Goal: Communication & Community: Share content

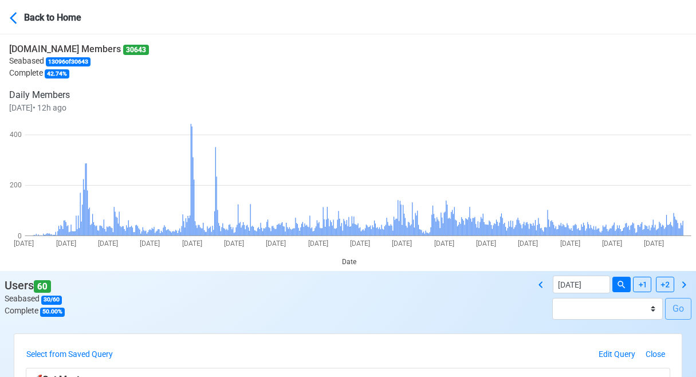
select select "100"
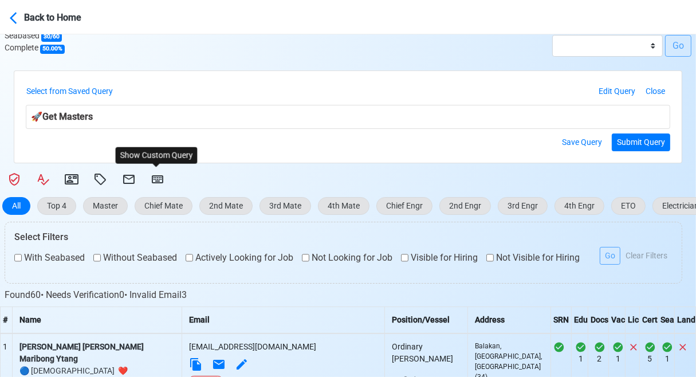
scroll to position [240, 0]
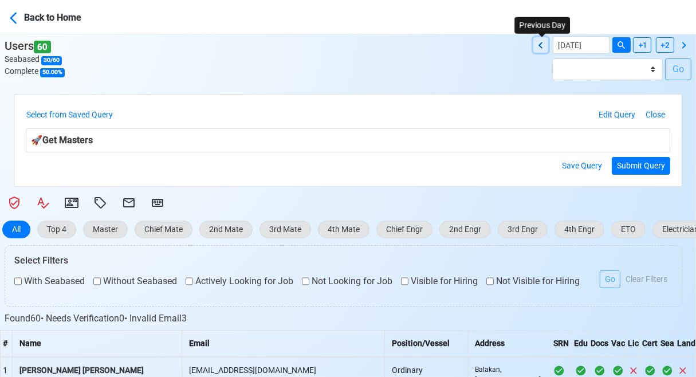
click at [543, 44] on icon at bounding box center [541, 45] width 14 height 14
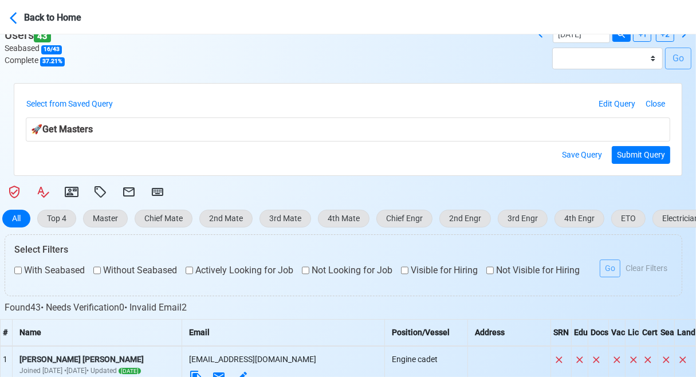
scroll to position [0, 0]
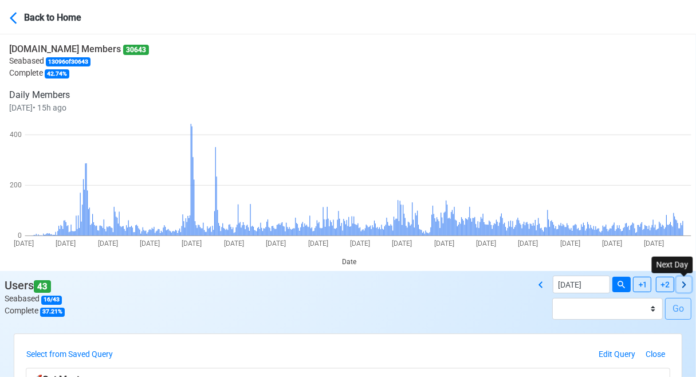
click at [685, 284] on icon at bounding box center [684, 285] width 14 height 14
type input "[DATE]"
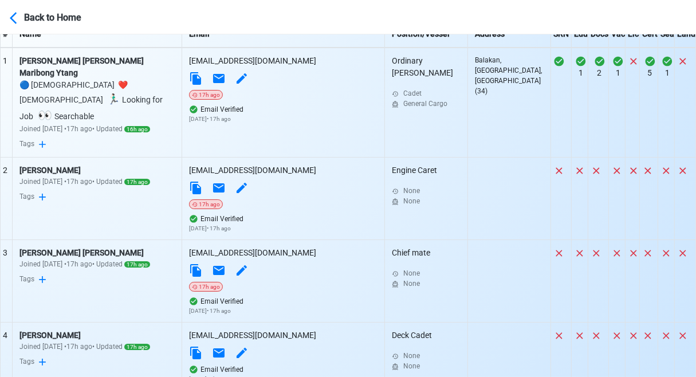
scroll to position [688, 0]
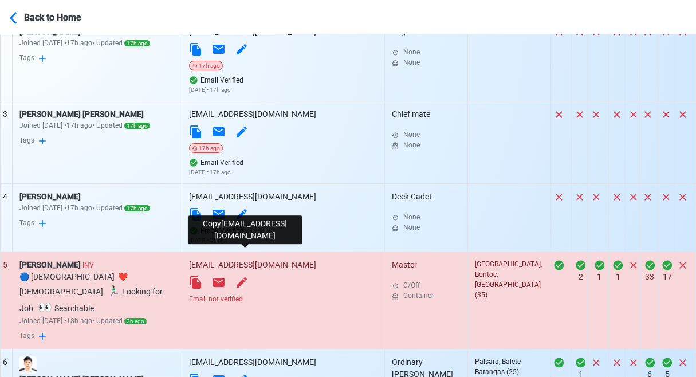
click at [201, 276] on icon at bounding box center [195, 282] width 11 height 13
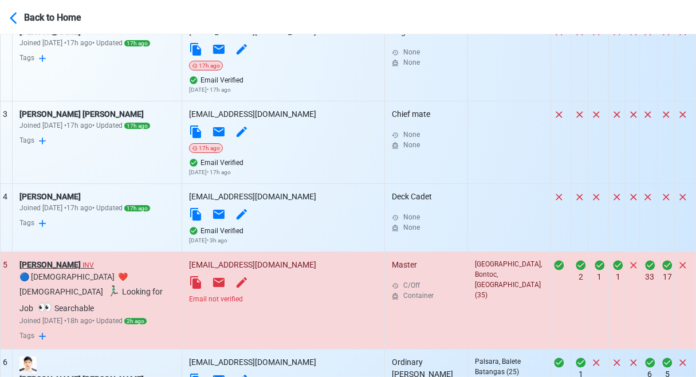
click at [61, 259] on div "[PERSON_NAME] INV" at bounding box center [96, 265] width 155 height 12
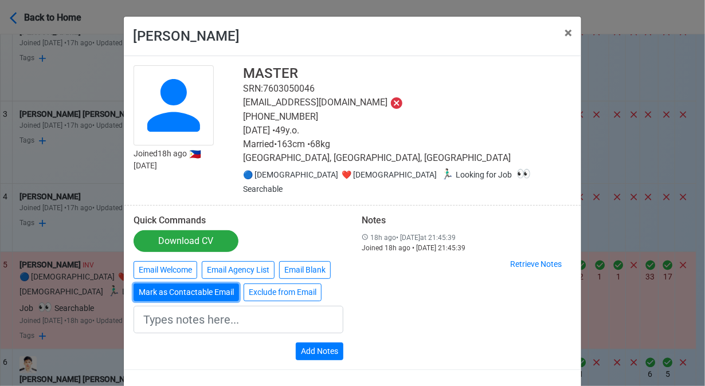
click at [182, 284] on button "Mark as Contactable Email" at bounding box center [186, 293] width 105 height 18
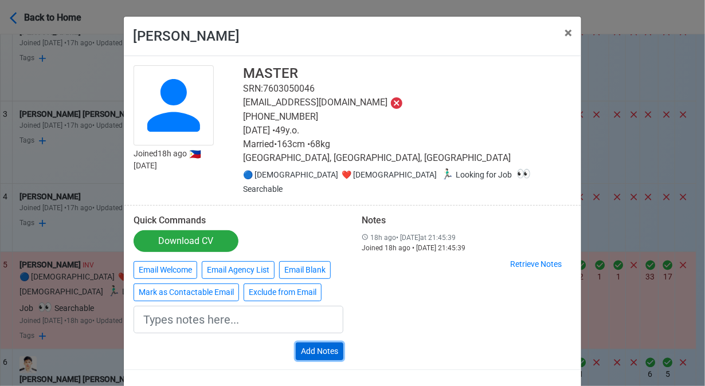
click at [323, 343] on button "Add Notes" at bounding box center [320, 352] width 48 height 18
type input "Marked as Contactable email"
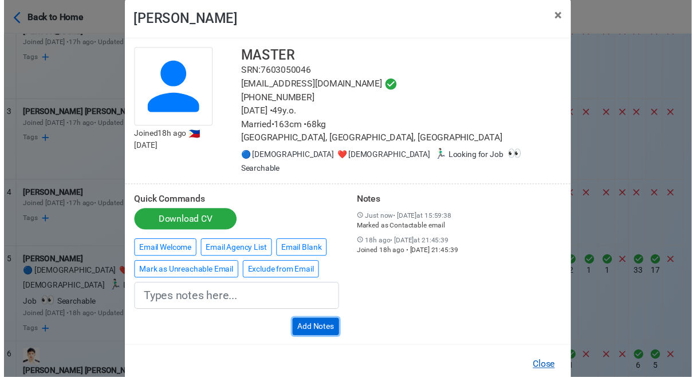
scroll to position [26, 0]
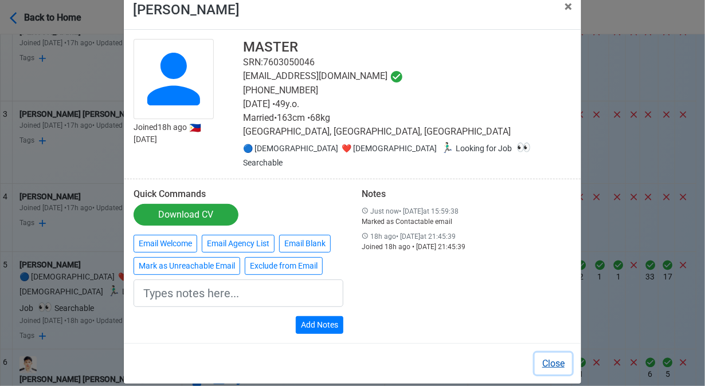
click at [555, 353] on button "Close" at bounding box center [553, 364] width 37 height 22
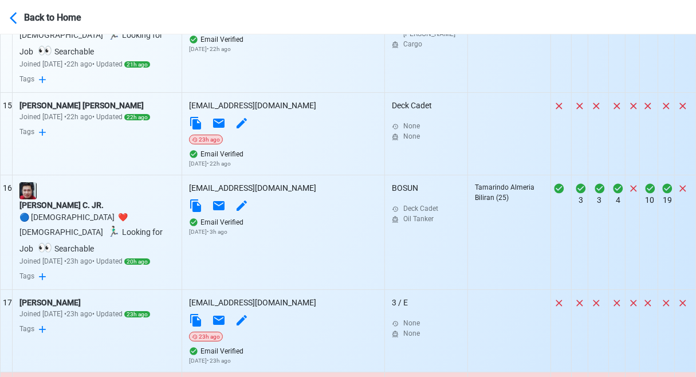
scroll to position [2006, 0]
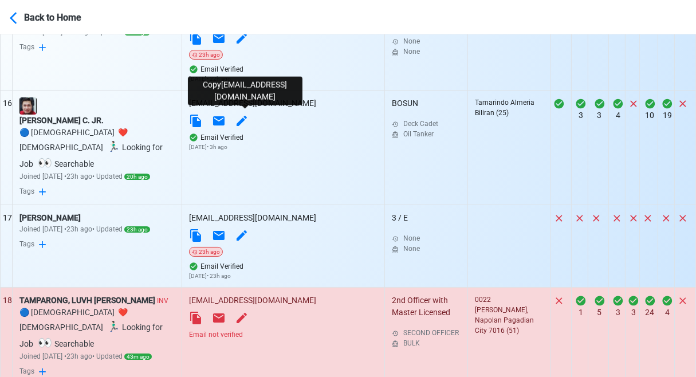
click at [201, 312] on icon at bounding box center [195, 318] width 11 height 13
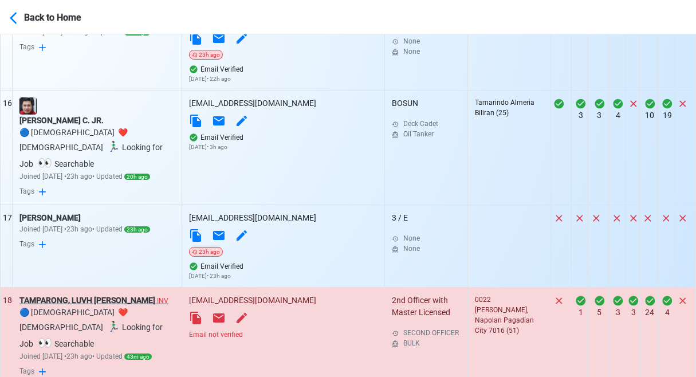
click at [123, 295] on div "TAMPARONG, LUVH [PERSON_NAME] INV" at bounding box center [96, 301] width 155 height 12
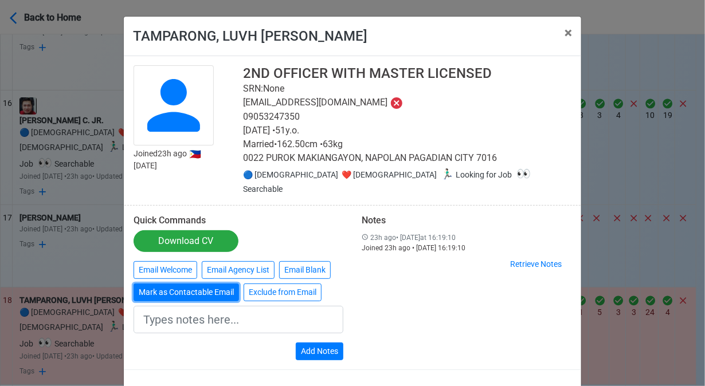
click at [164, 284] on button "Mark as Contactable Email" at bounding box center [186, 293] width 105 height 18
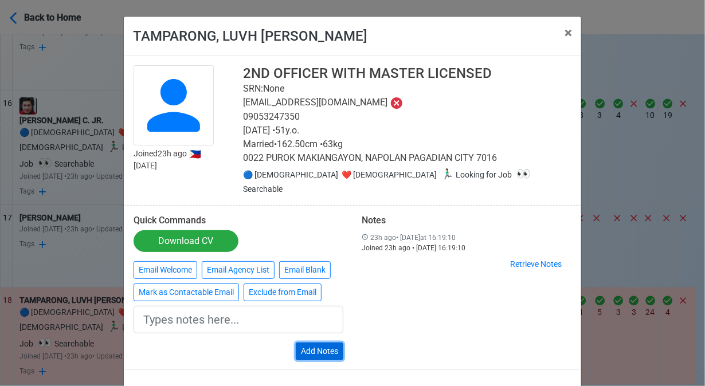
click at [323, 343] on button "Add Notes" at bounding box center [320, 352] width 48 height 18
type input "Marked as Contactable email"
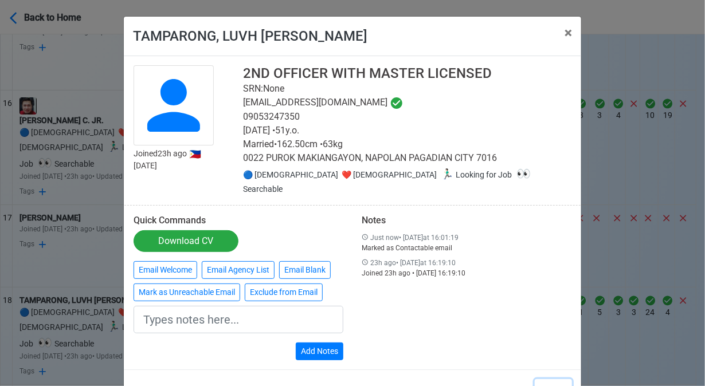
click at [553, 377] on button "Close" at bounding box center [553, 390] width 37 height 22
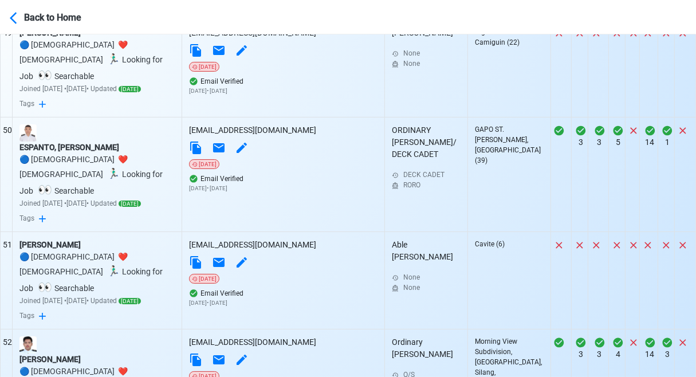
scroll to position [5560, 0]
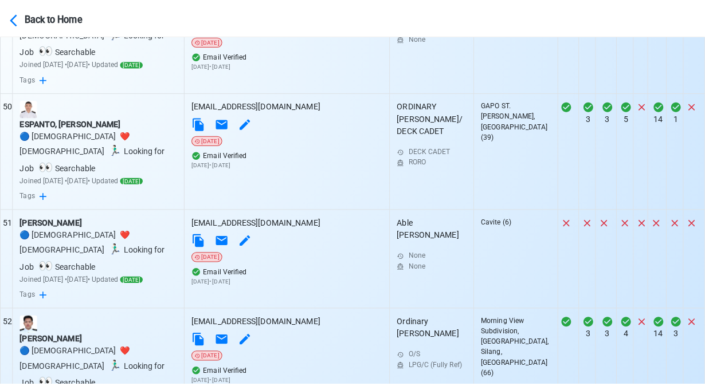
scroll to position [5551, 0]
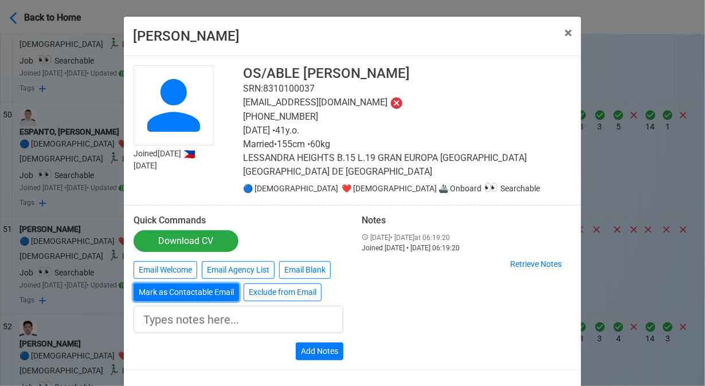
click at [173, 284] on button "Mark as Contactable Email" at bounding box center [186, 293] width 105 height 18
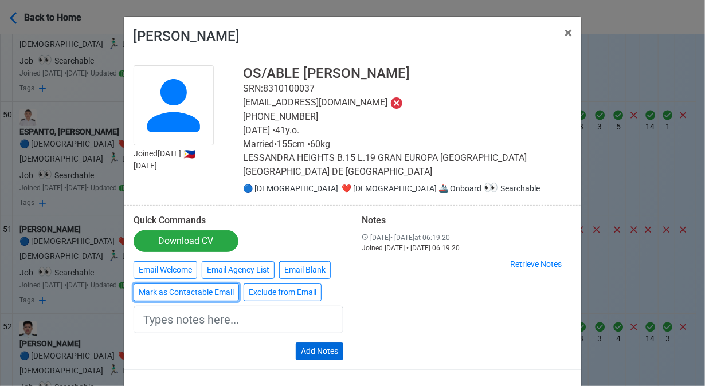
type input "Marked as Contactable email"
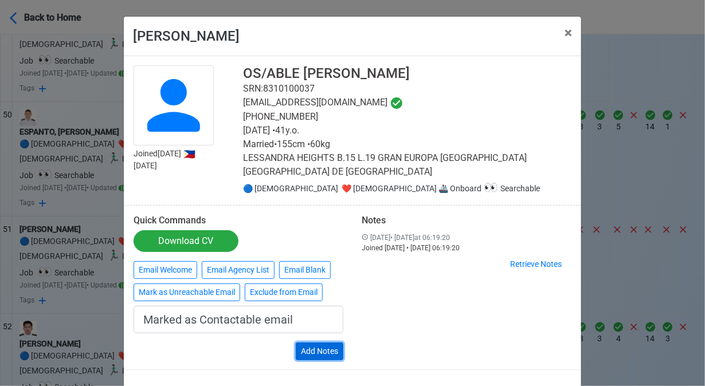
click at [324, 343] on button "Add Notes" at bounding box center [320, 352] width 48 height 18
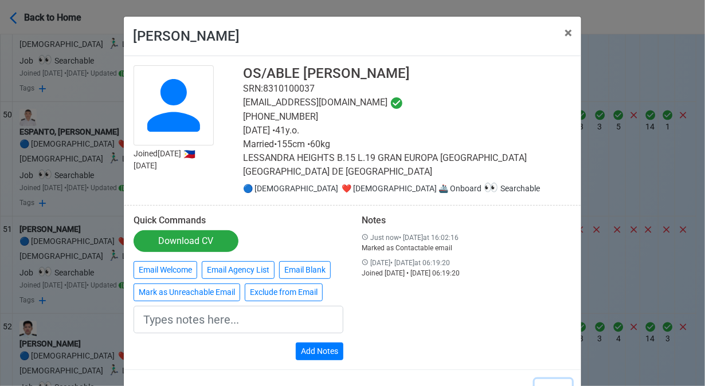
click at [551, 377] on button "Close" at bounding box center [553, 390] width 37 height 22
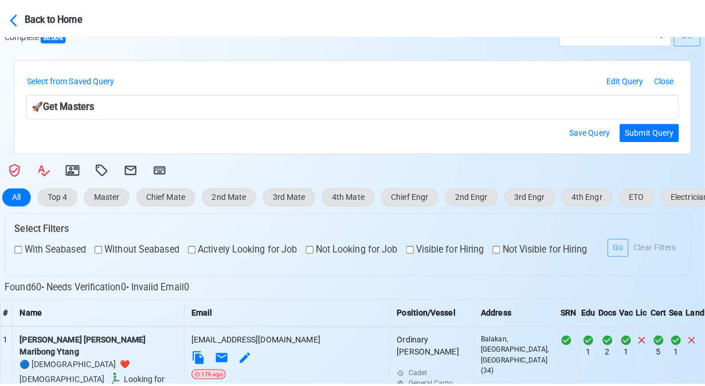
scroll to position [287, 0]
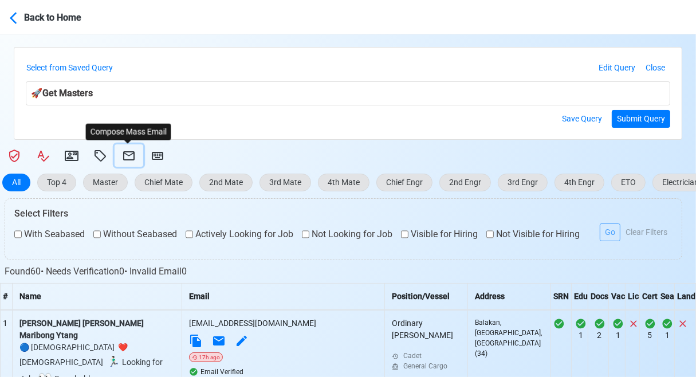
click at [128, 152] on icon at bounding box center [128, 155] width 11 height 9
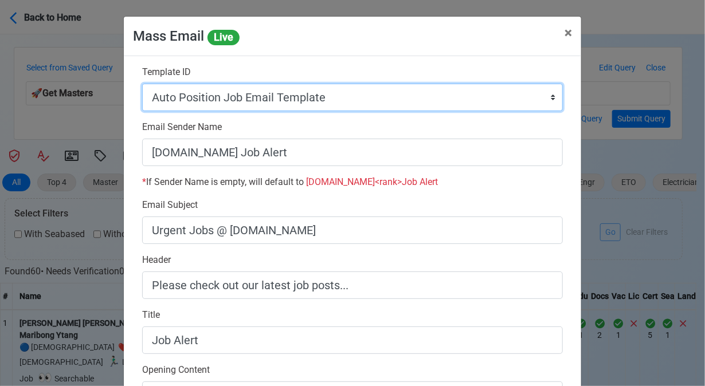
click at [363, 103] on select "Auto Position Job Email Template Incomplete CV Email Template ETO/ETR Job Email…" at bounding box center [352, 98] width 421 height 28
select select "d-0c193ece46b24c5dbce89cdb3e751472"
click at [142, 84] on select "Auto Position Job Email Template Incomplete CV Email Template ETO/ETR Job Email…" at bounding box center [352, 98] width 421 height 28
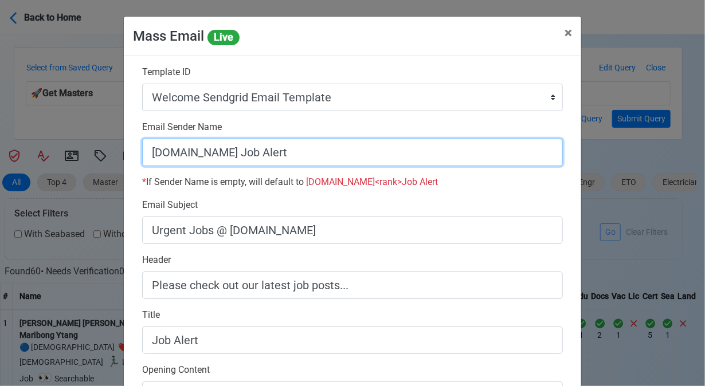
drag, startPoint x: 221, startPoint y: 151, endPoint x: 365, endPoint y: 164, distance: 143.9
click at [365, 164] on input "[DOMAIN_NAME] Job Alert" at bounding box center [352, 153] width 421 height 28
click at [143, 151] on input "[DOMAIN_NAME]" at bounding box center [352, 153] width 421 height 28
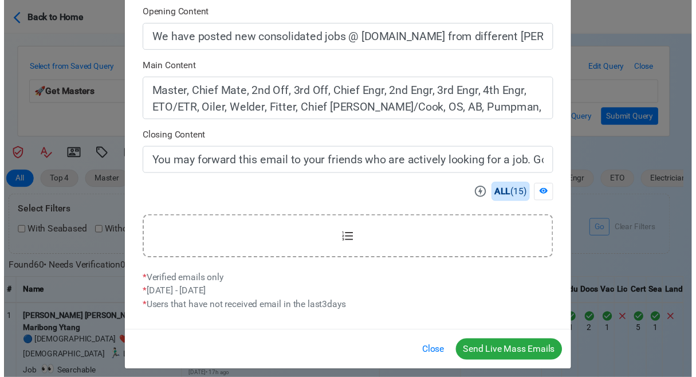
scroll to position [366, 0]
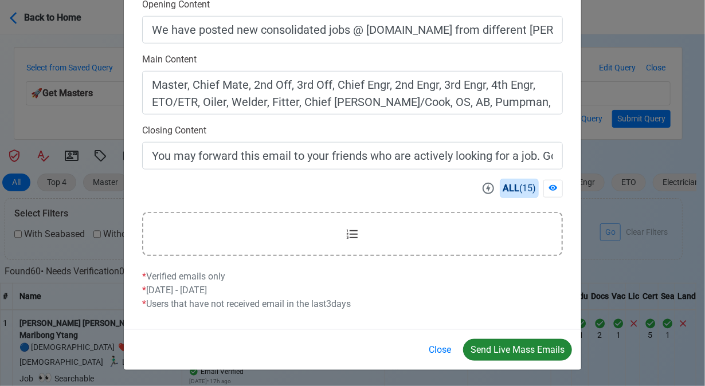
type input "Welcome to [DOMAIN_NAME]"
click at [502, 346] on button "Send Live Mass Emails" at bounding box center [517, 350] width 109 height 22
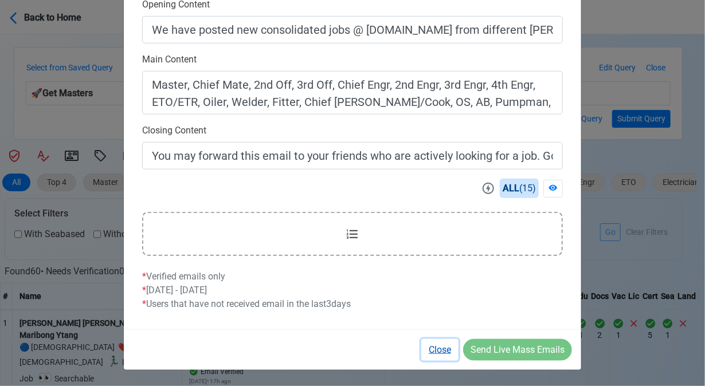
click at [449, 347] on button "Close" at bounding box center [439, 350] width 37 height 22
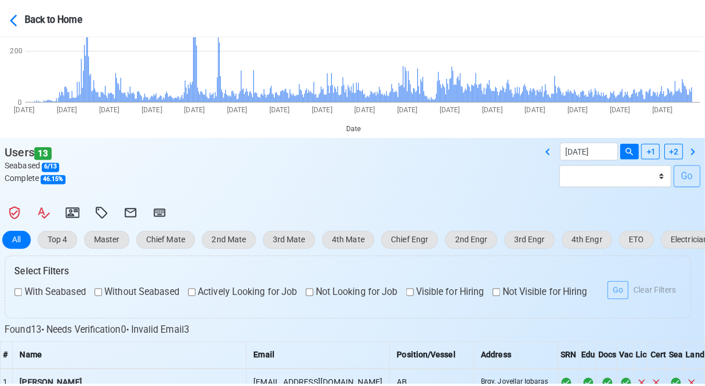
scroll to position [172, 0]
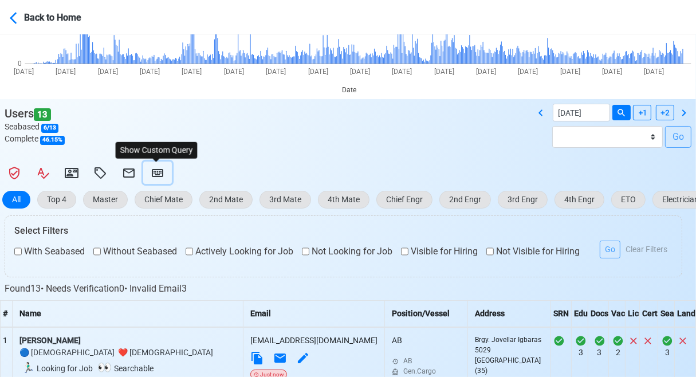
click at [159, 174] on icon at bounding box center [158, 173] width 14 height 14
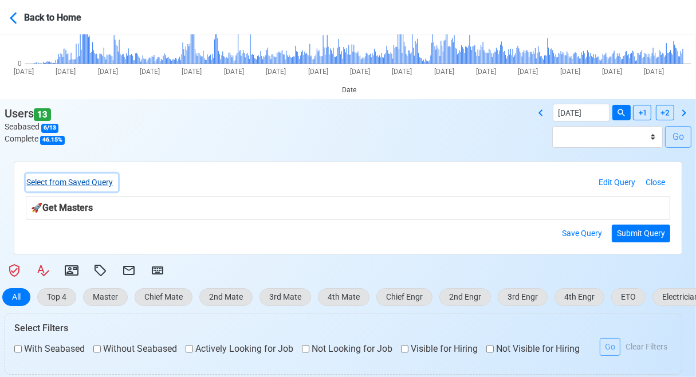
click at [107, 175] on button "Select from Saved Query" at bounding box center [72, 183] width 92 height 18
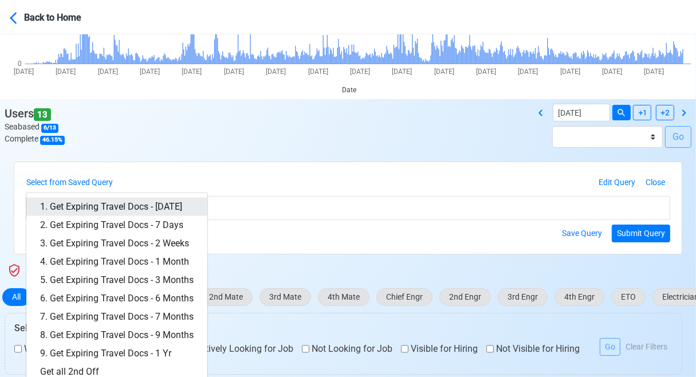
click at [133, 203] on link "1. Get Expiring Travel Docs - Today" at bounding box center [116, 207] width 181 height 18
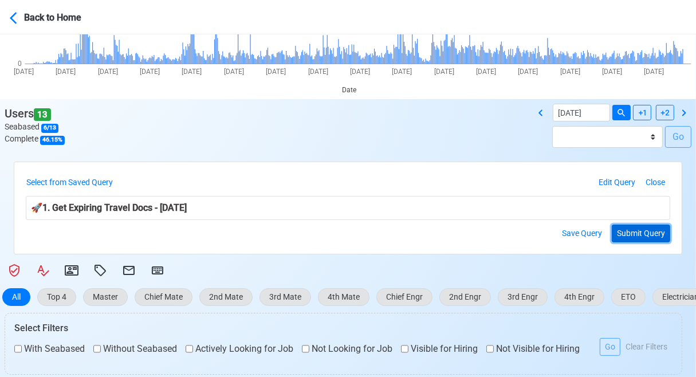
click at [639, 233] on button "Submit Query" at bounding box center [641, 234] width 58 height 18
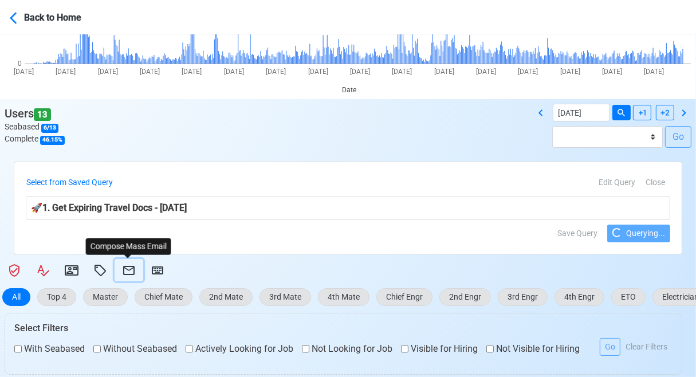
click at [123, 267] on icon at bounding box center [129, 271] width 14 height 14
select select "d-3b19375d23d24df28478c14aceb0a42a"
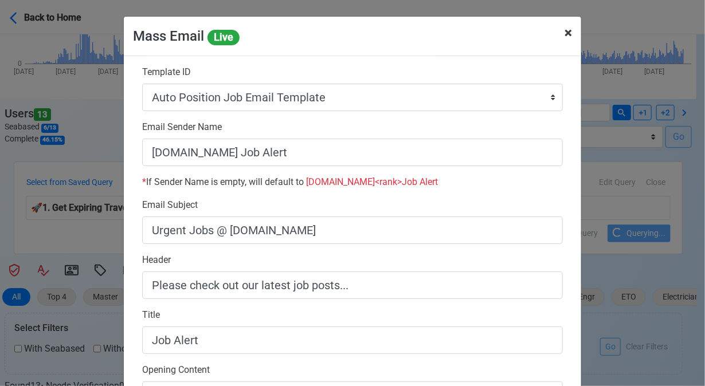
click at [565, 29] on span "×" at bounding box center [568, 33] width 7 height 16
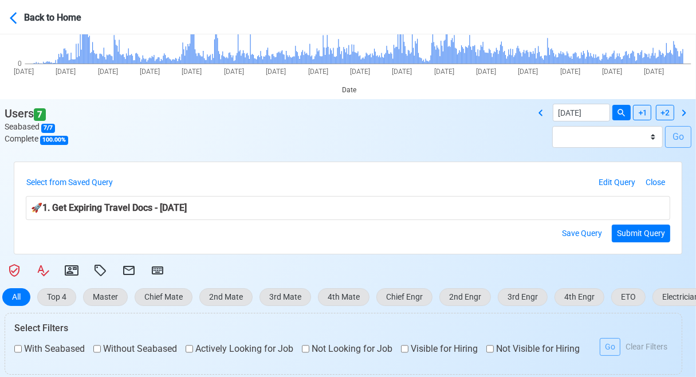
click at [308, 130] on div "Users 7 Seabased 7 / 7 Complete 100.00 % 09/04/2025 Batch 1 - 6 Dec 2023 Batch …" at bounding box center [348, 130] width 696 height 53
click at [126, 267] on icon at bounding box center [128, 270] width 11 height 9
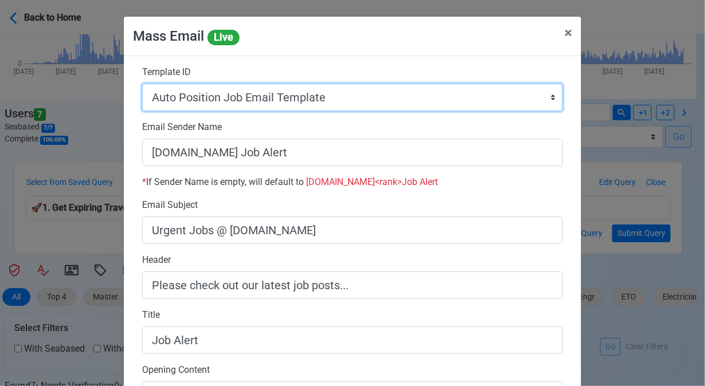
click at [340, 93] on select "Auto Position Job Email Template Incomplete CV Email Template ETO/ETR Job Email…" at bounding box center [352, 98] width 421 height 28
select select "d-3e71907ffd064a39999872a824aaf79a"
click at [142, 84] on select "Auto Position Job Email Template Incomplete CV Email Template ETO/ETR Job Email…" at bounding box center [352, 98] width 421 height 28
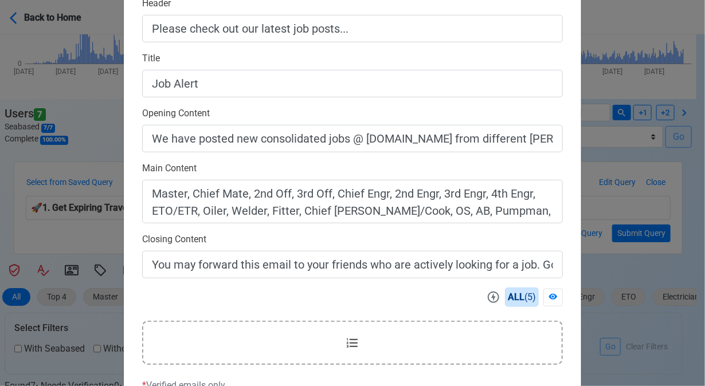
scroll to position [366, 0]
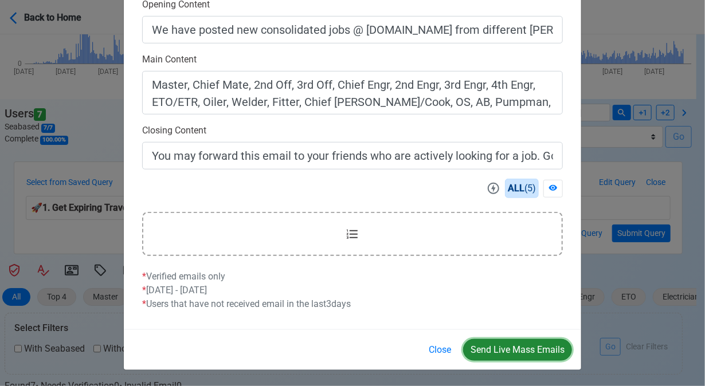
click at [507, 346] on button "Send Live Mass Emails" at bounding box center [517, 350] width 109 height 22
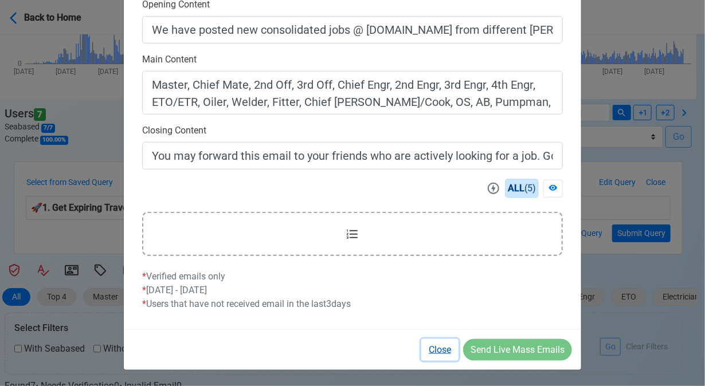
click at [433, 348] on button "Close" at bounding box center [439, 350] width 37 height 22
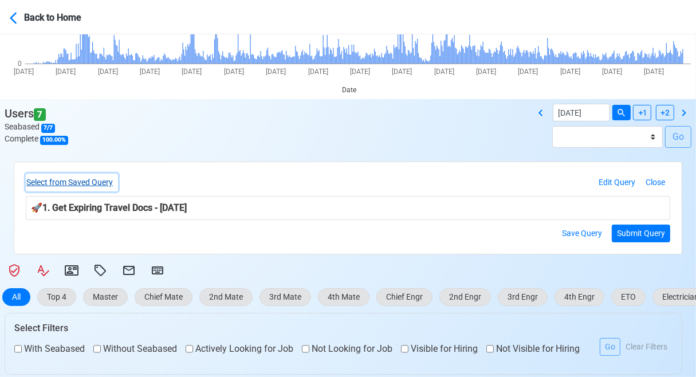
click at [91, 182] on button "Select from Saved Query" at bounding box center [72, 183] width 92 height 18
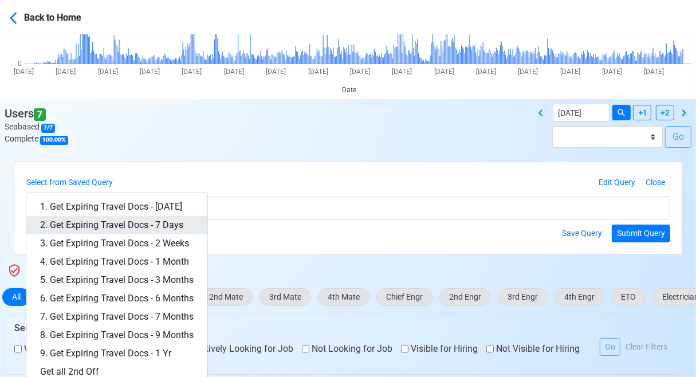
click at [175, 225] on link "2. Get Expiring Travel Docs - 7 Days" at bounding box center [116, 225] width 181 height 18
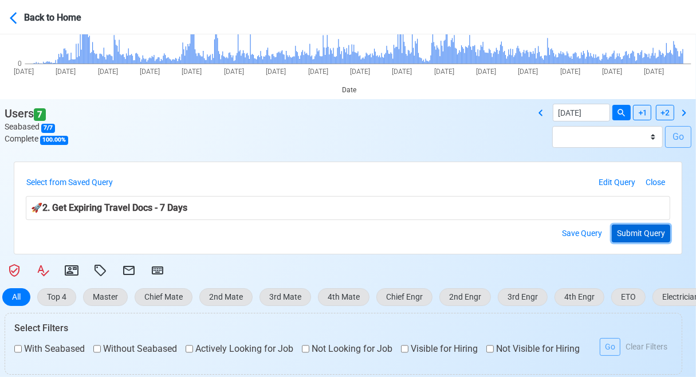
click at [635, 229] on button "Submit Query" at bounding box center [641, 234] width 58 height 18
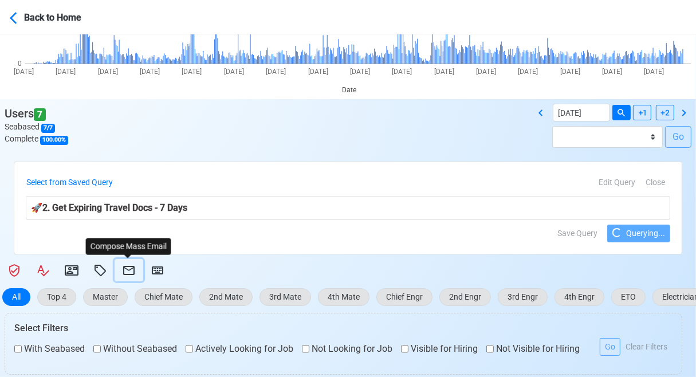
click at [130, 272] on icon at bounding box center [129, 271] width 14 height 14
select select "d-3e71907ffd064a39999872a824aaf79a"
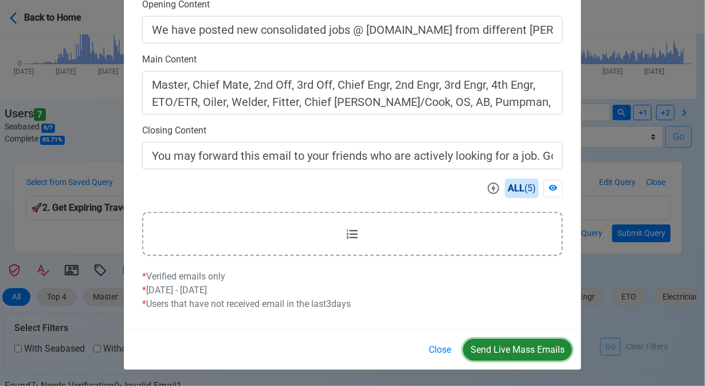
click at [507, 343] on button "Send Live Mass Emails" at bounding box center [517, 350] width 109 height 22
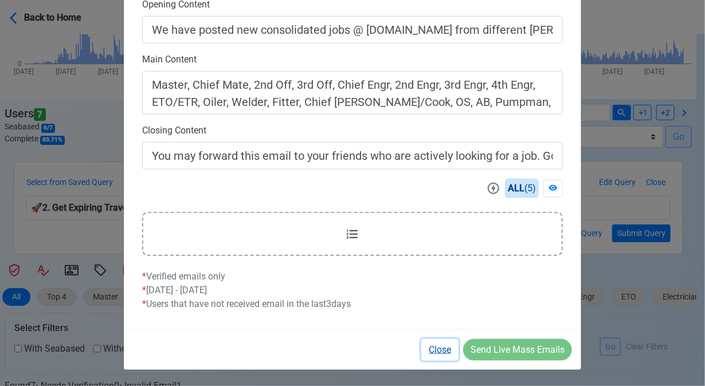
click at [444, 351] on button "Close" at bounding box center [439, 350] width 37 height 22
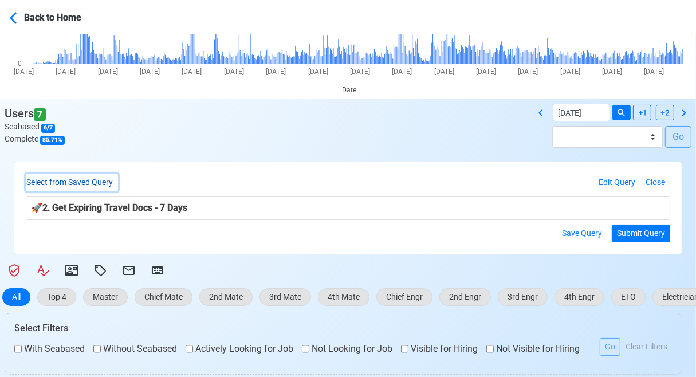
click at [76, 183] on button "Select from Saved Query" at bounding box center [72, 183] width 92 height 18
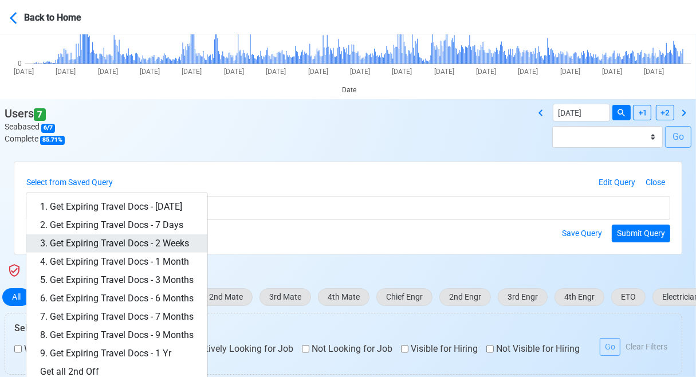
drag, startPoint x: 151, startPoint y: 238, endPoint x: 216, endPoint y: 238, distance: 64.2
click at [151, 238] on link "3. Get Expiring Travel Docs - 2 Weeks" at bounding box center [116, 243] width 181 height 18
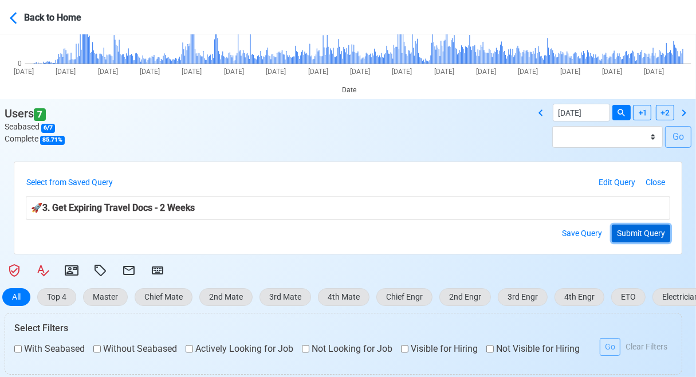
click at [635, 234] on button "Submit Query" at bounding box center [641, 234] width 58 height 18
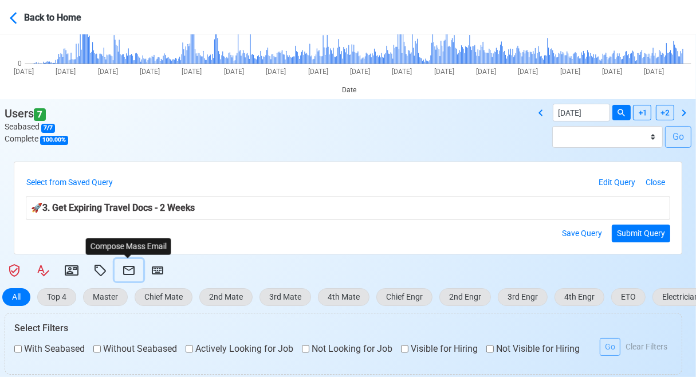
click at [126, 265] on icon at bounding box center [129, 271] width 14 height 14
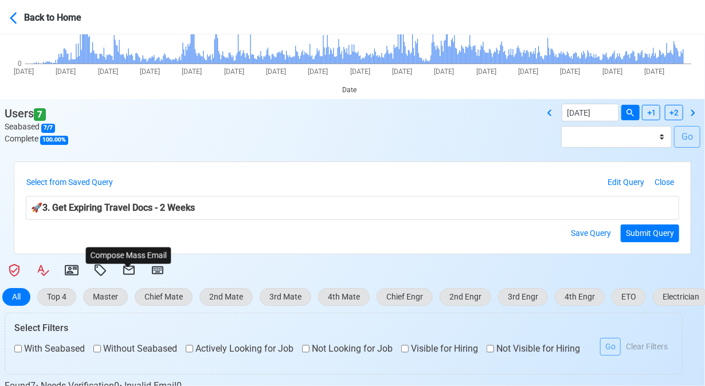
select select "d-3e71907ffd064a39999872a824aaf79a"
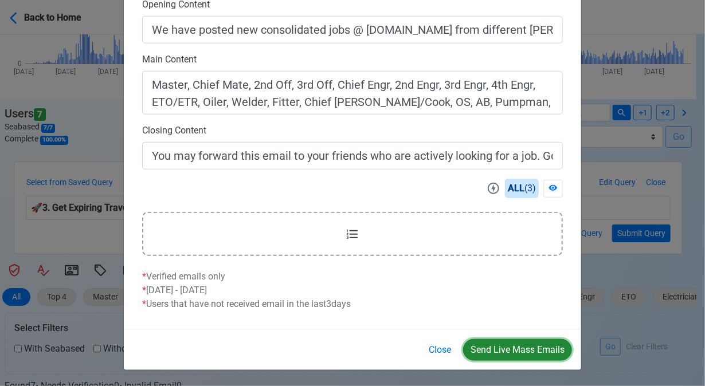
click at [524, 347] on button "Send Live Mass Emails" at bounding box center [517, 350] width 109 height 22
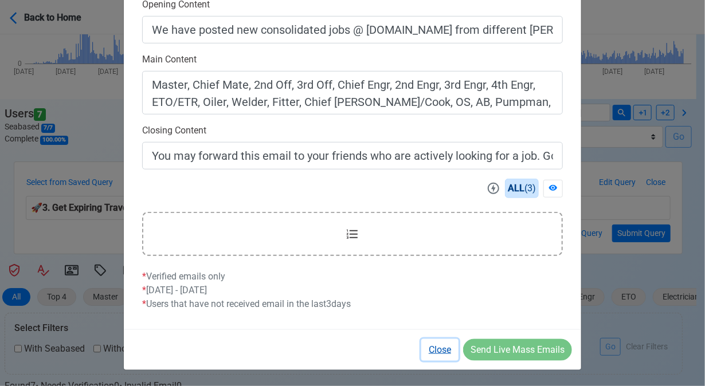
click at [446, 350] on button "Close" at bounding box center [439, 350] width 37 height 22
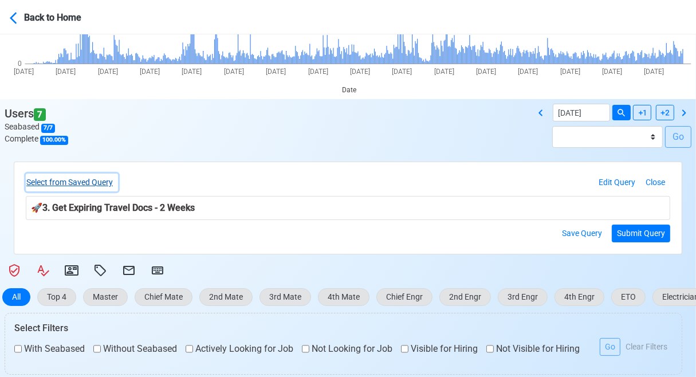
click at [99, 183] on button "Select from Saved Query" at bounding box center [72, 183] width 92 height 18
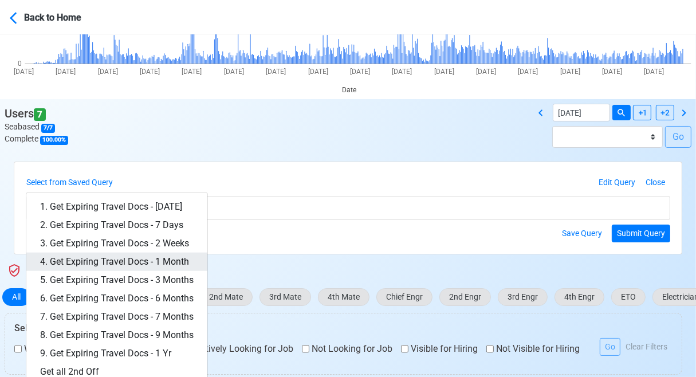
click at [155, 258] on link "4. Get Expiring Travel Docs - 1 Month" at bounding box center [116, 262] width 181 height 18
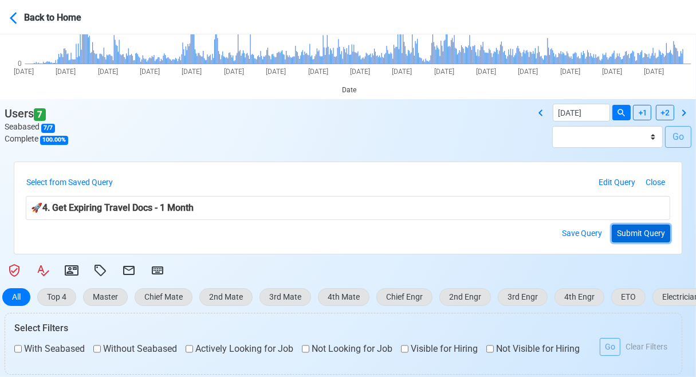
click at [630, 233] on button "Submit Query" at bounding box center [641, 234] width 58 height 18
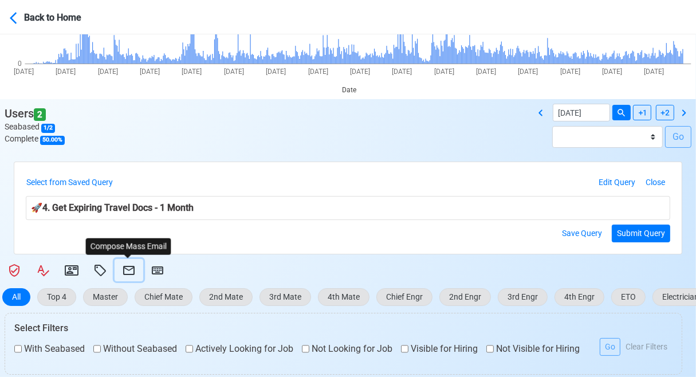
click at [124, 271] on icon at bounding box center [129, 271] width 14 height 14
select select "d-3e71907ffd064a39999872a824aaf79a"
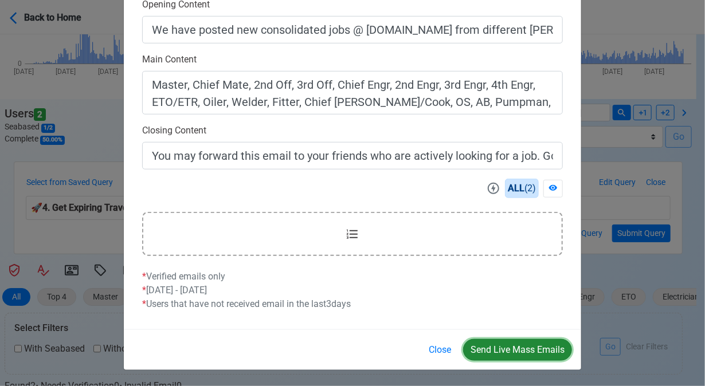
click at [503, 347] on button "Send Live Mass Emails" at bounding box center [517, 350] width 109 height 22
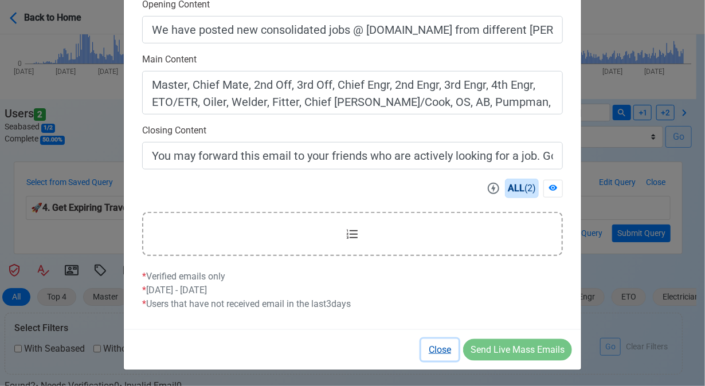
click at [440, 350] on button "Close" at bounding box center [439, 350] width 37 height 22
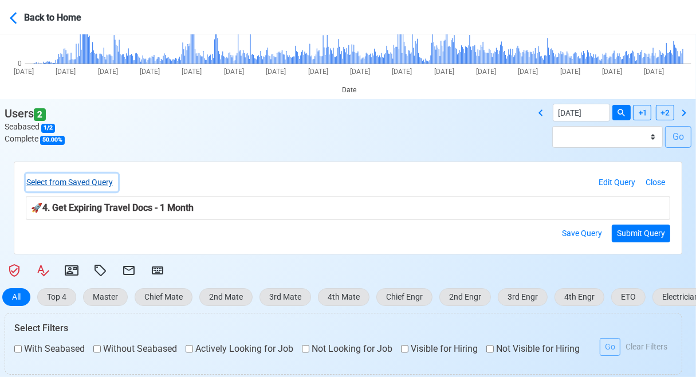
click at [94, 182] on button "Select from Saved Query" at bounding box center [72, 183] width 92 height 18
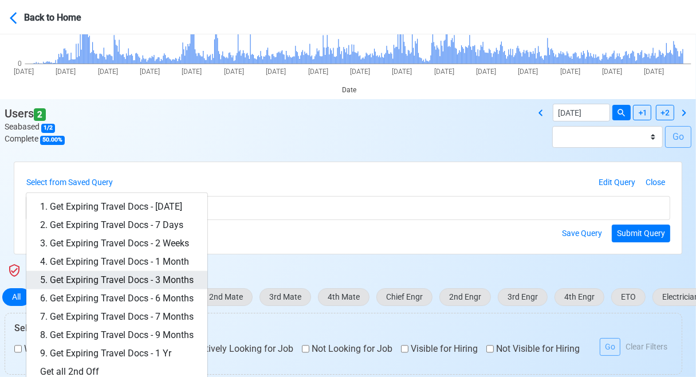
click at [163, 278] on link "5. Get Expiring Travel Docs - 3 Months" at bounding box center [116, 280] width 181 height 18
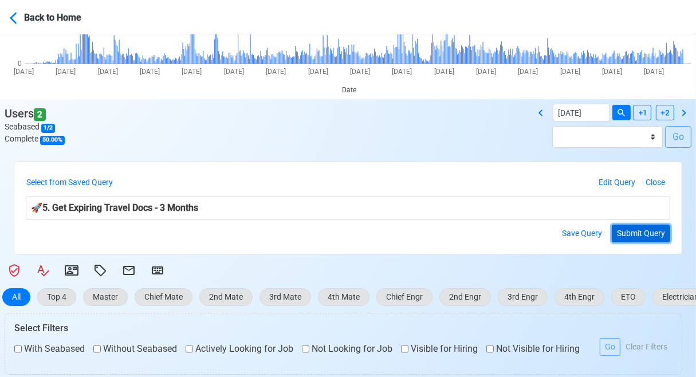
click at [629, 228] on button "Submit Query" at bounding box center [641, 234] width 58 height 18
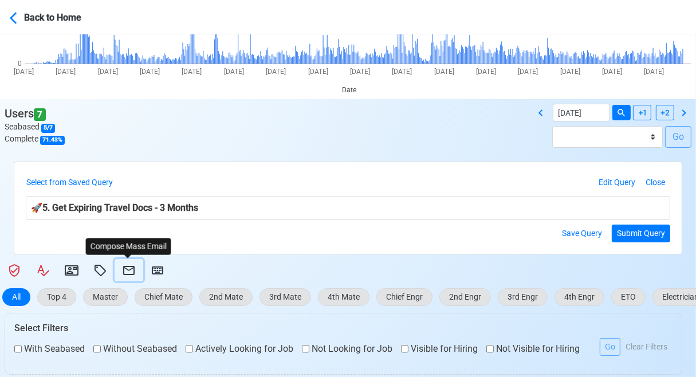
click at [130, 267] on icon at bounding box center [128, 270] width 11 height 9
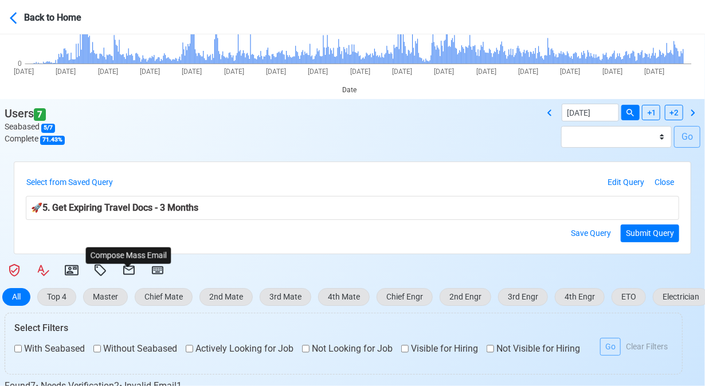
select select "d-3e71907ffd064a39999872a824aaf79a"
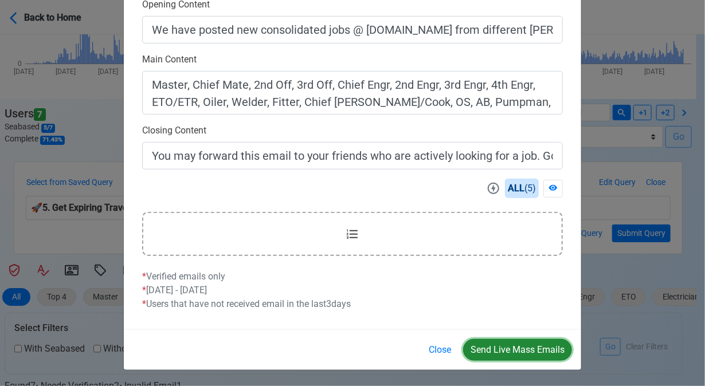
click at [500, 349] on button "Send Live Mass Emails" at bounding box center [517, 350] width 109 height 22
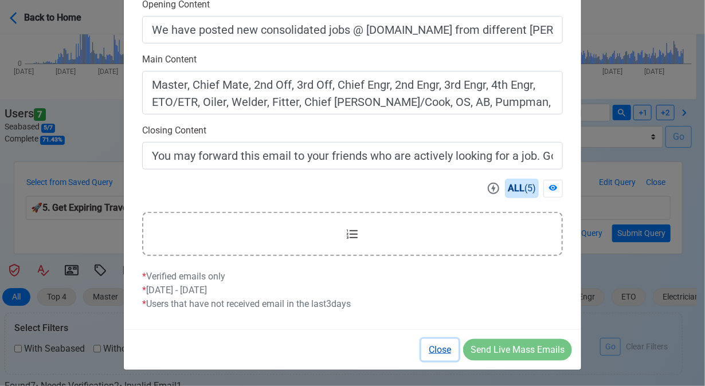
click at [443, 350] on button "Close" at bounding box center [439, 350] width 37 height 22
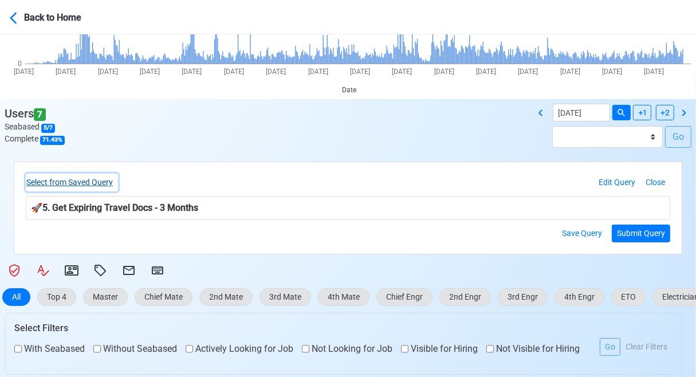
click at [101, 184] on button "Select from Saved Query" at bounding box center [72, 183] width 92 height 18
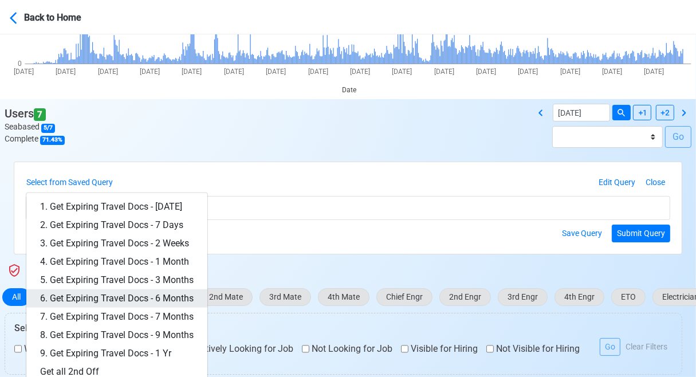
click at [180, 299] on link "6. Get Expiring Travel Docs - 6 Months" at bounding box center [116, 298] width 181 height 18
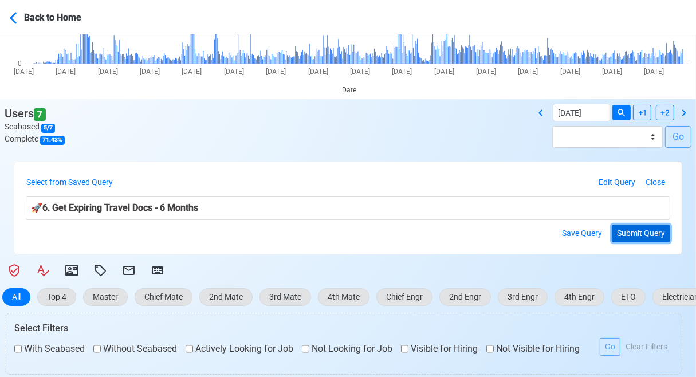
click at [656, 230] on button "Submit Query" at bounding box center [641, 234] width 58 height 18
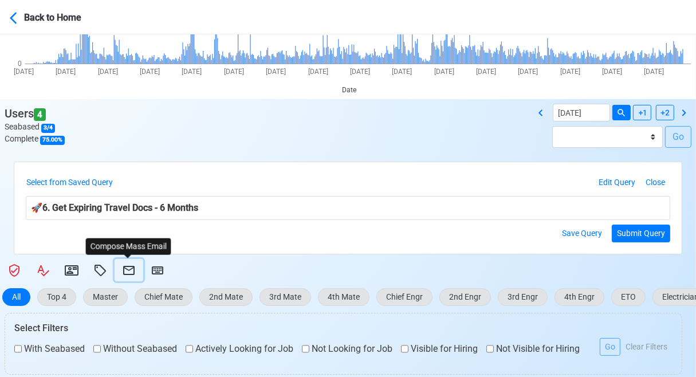
click at [124, 271] on icon at bounding box center [129, 271] width 14 height 14
select select "d-3e71907ffd064a39999872a824aaf79a"
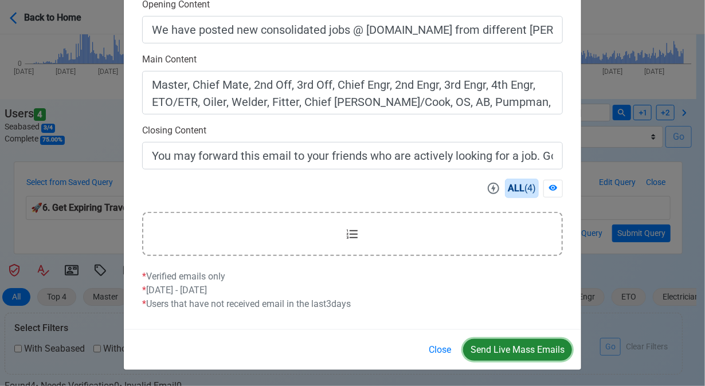
click at [518, 346] on button "Send Live Mass Emails" at bounding box center [517, 350] width 109 height 22
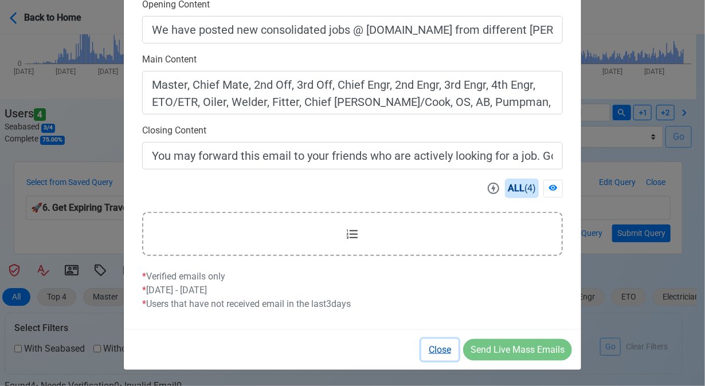
click at [438, 345] on button "Close" at bounding box center [439, 350] width 37 height 22
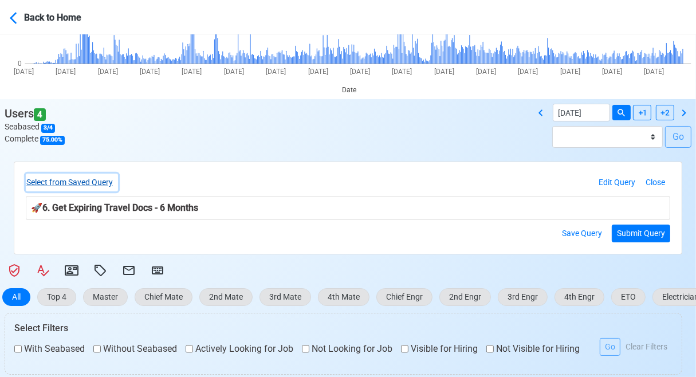
click at [60, 176] on button "Select from Saved Query" at bounding box center [72, 183] width 92 height 18
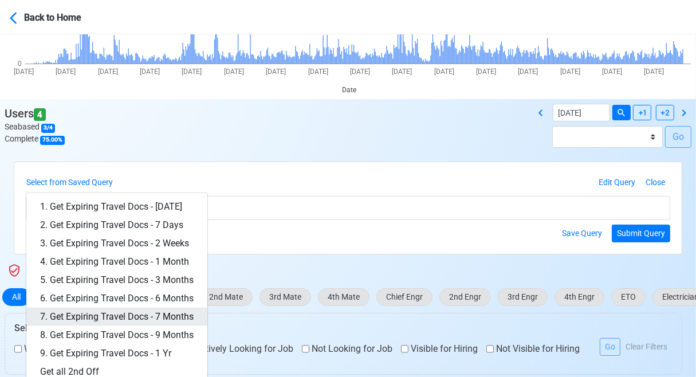
click at [169, 315] on link "7. Get Expiring Travel Docs - 7 Months" at bounding box center [116, 317] width 181 height 18
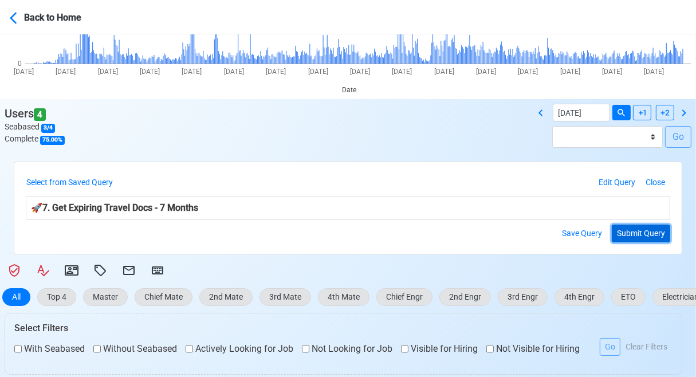
click at [633, 236] on button "Submit Query" at bounding box center [641, 234] width 58 height 18
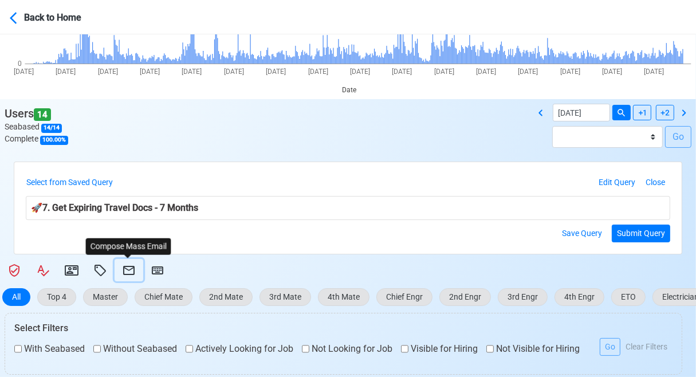
click at [126, 271] on icon at bounding box center [129, 271] width 14 height 14
select select "d-3e71907ffd064a39999872a824aaf79a"
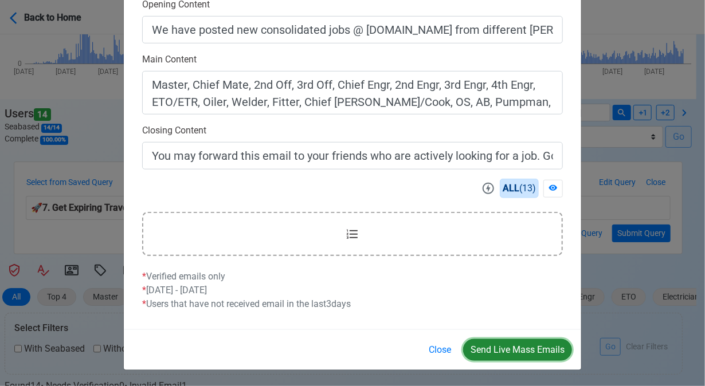
click at [509, 348] on button "Send Live Mass Emails" at bounding box center [517, 350] width 109 height 22
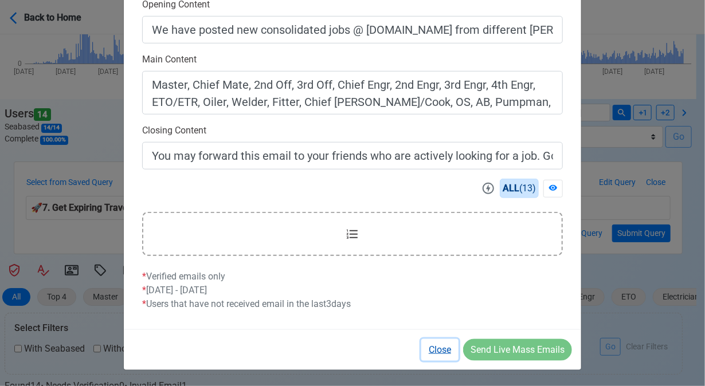
click at [444, 352] on button "Close" at bounding box center [439, 350] width 37 height 22
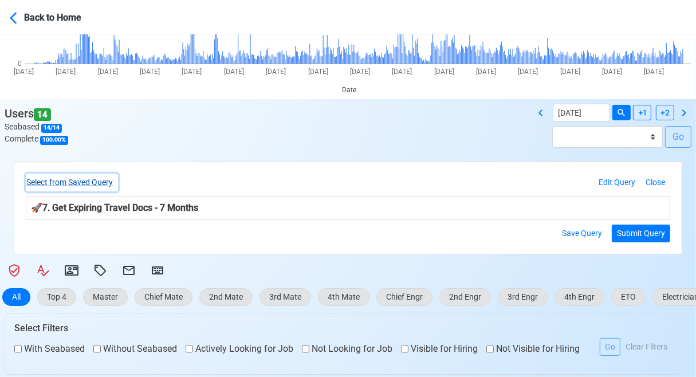
click at [104, 186] on button "Select from Saved Query" at bounding box center [72, 183] width 92 height 18
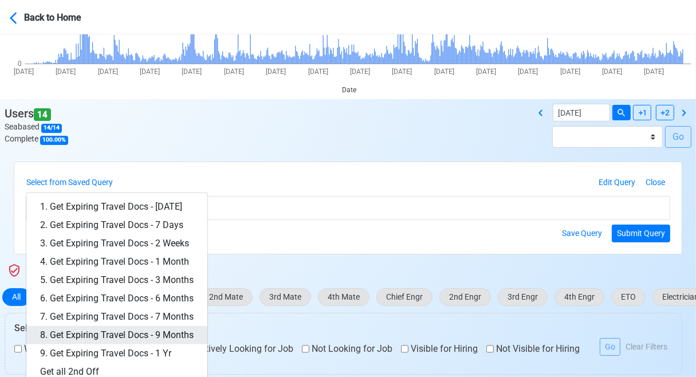
click at [182, 333] on link "8. Get Expiring Travel Docs - 9 Months" at bounding box center [116, 335] width 181 height 18
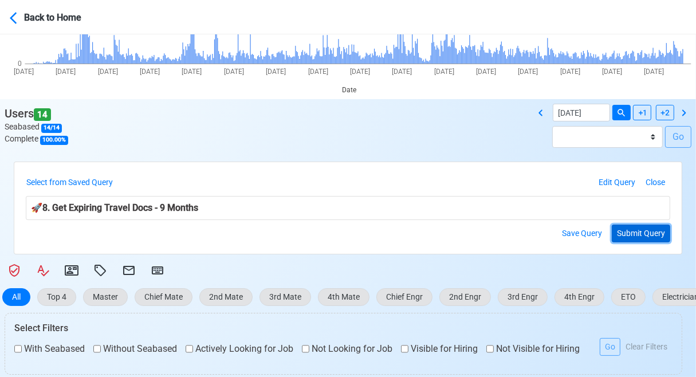
click at [636, 232] on button "Submit Query" at bounding box center [641, 234] width 58 height 18
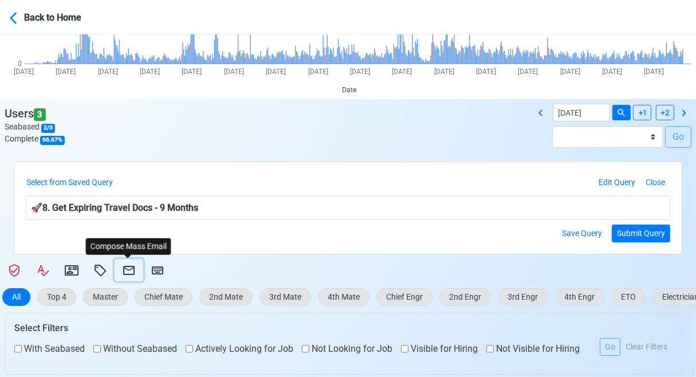
click at [124, 269] on icon at bounding box center [129, 271] width 14 height 14
select select "d-3e71907ffd064a39999872a824aaf79a"
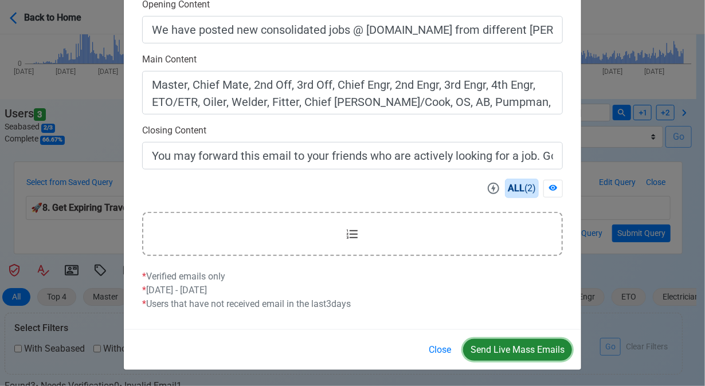
click at [530, 348] on button "Send Live Mass Emails" at bounding box center [517, 350] width 109 height 22
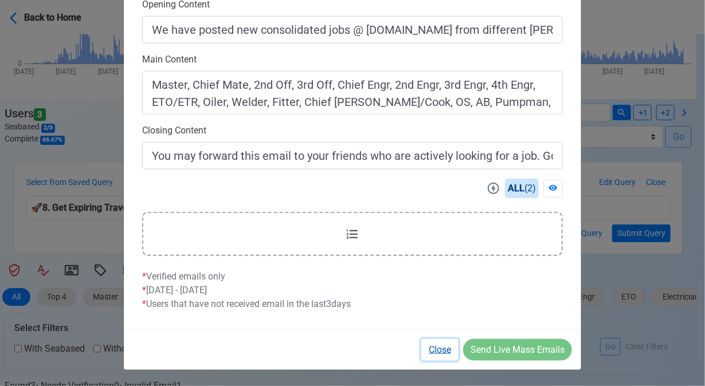
click at [446, 352] on button "Close" at bounding box center [439, 350] width 37 height 22
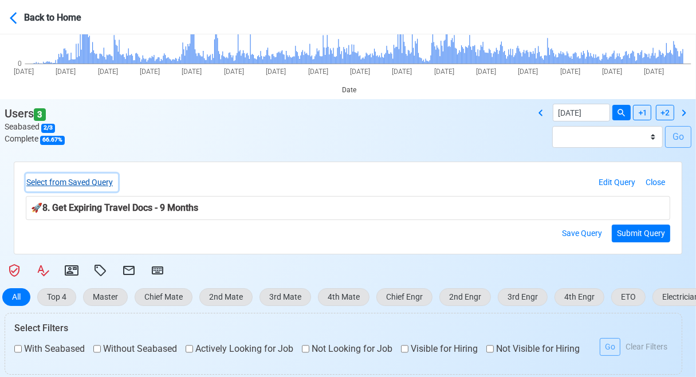
click at [96, 185] on button "Select from Saved Query" at bounding box center [72, 183] width 92 height 18
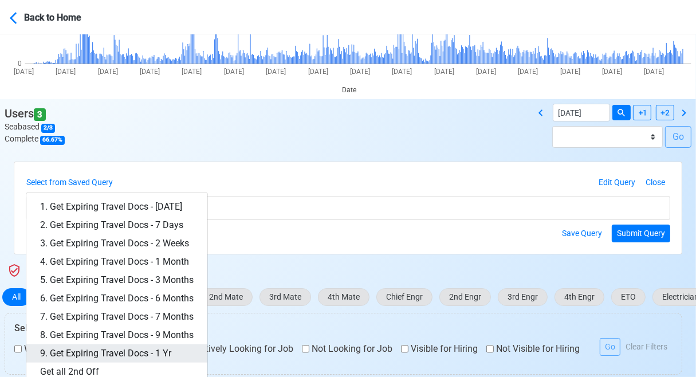
click at [177, 352] on link "9. Get Expiring Travel Docs - 1 Yr" at bounding box center [116, 353] width 181 height 18
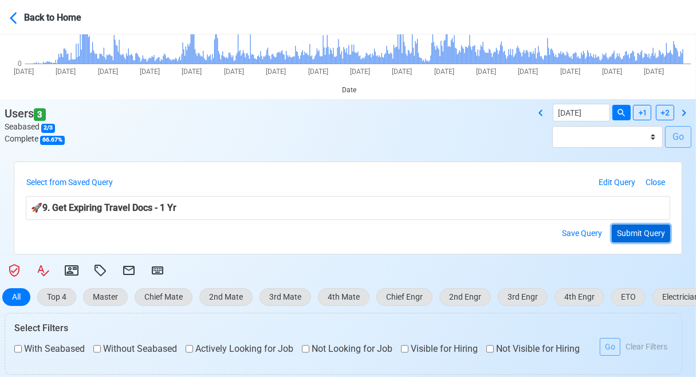
click at [646, 233] on button "Submit Query" at bounding box center [641, 234] width 58 height 18
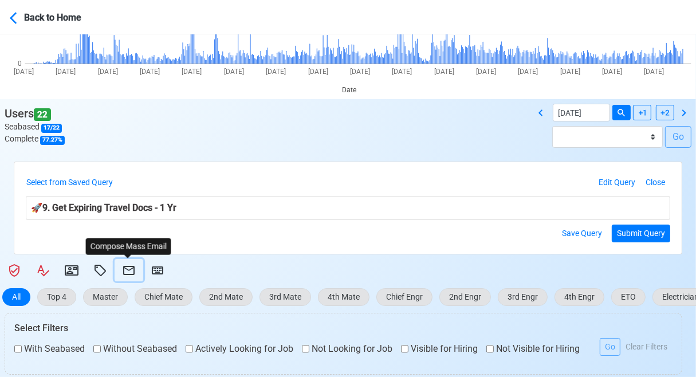
click at [127, 268] on icon at bounding box center [129, 271] width 14 height 14
select select "d-3e71907ffd064a39999872a824aaf79a"
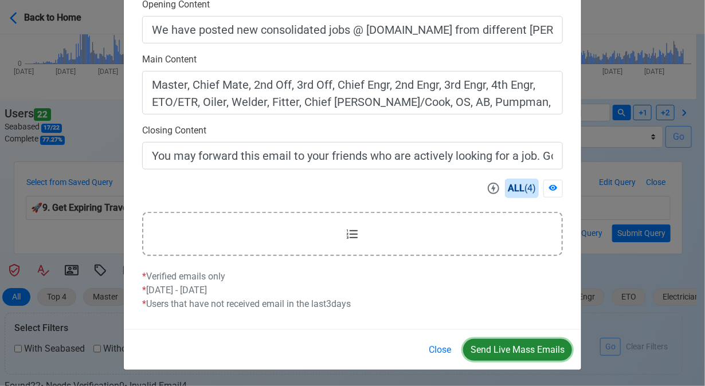
click at [510, 352] on button "Send Live Mass Emails" at bounding box center [517, 350] width 109 height 22
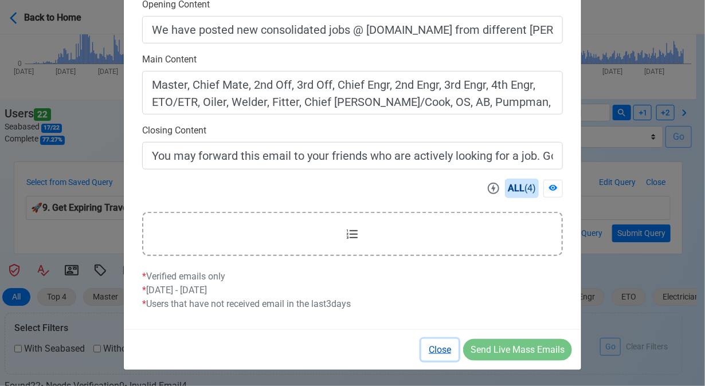
click at [434, 348] on button "Close" at bounding box center [439, 350] width 37 height 22
